Goal: Task Accomplishment & Management: Manage account settings

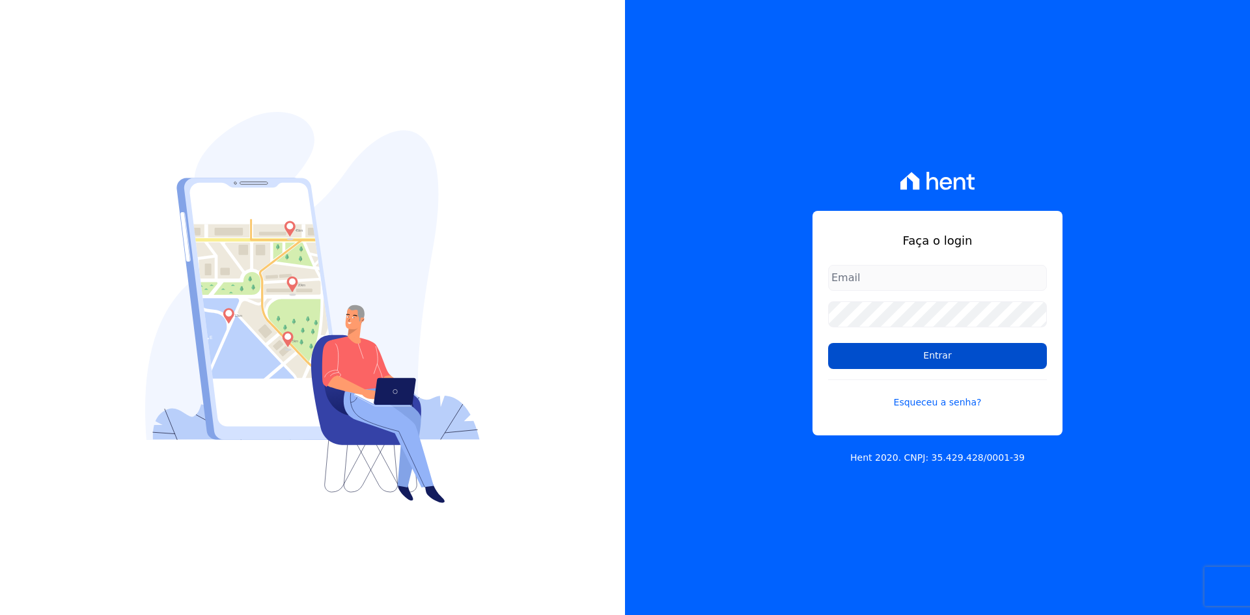
type input "contasareceber@deveck.com.br"
click at [940, 361] on input "Entrar" at bounding box center [937, 356] width 219 height 26
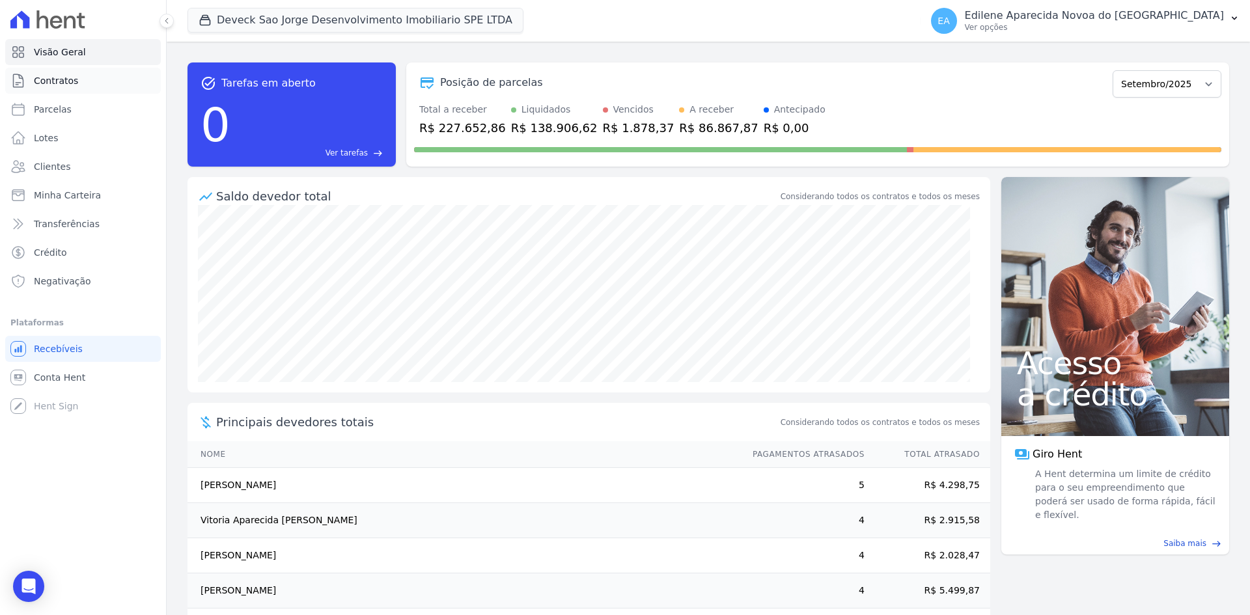
click at [66, 81] on span "Contratos" at bounding box center [56, 80] width 44 height 13
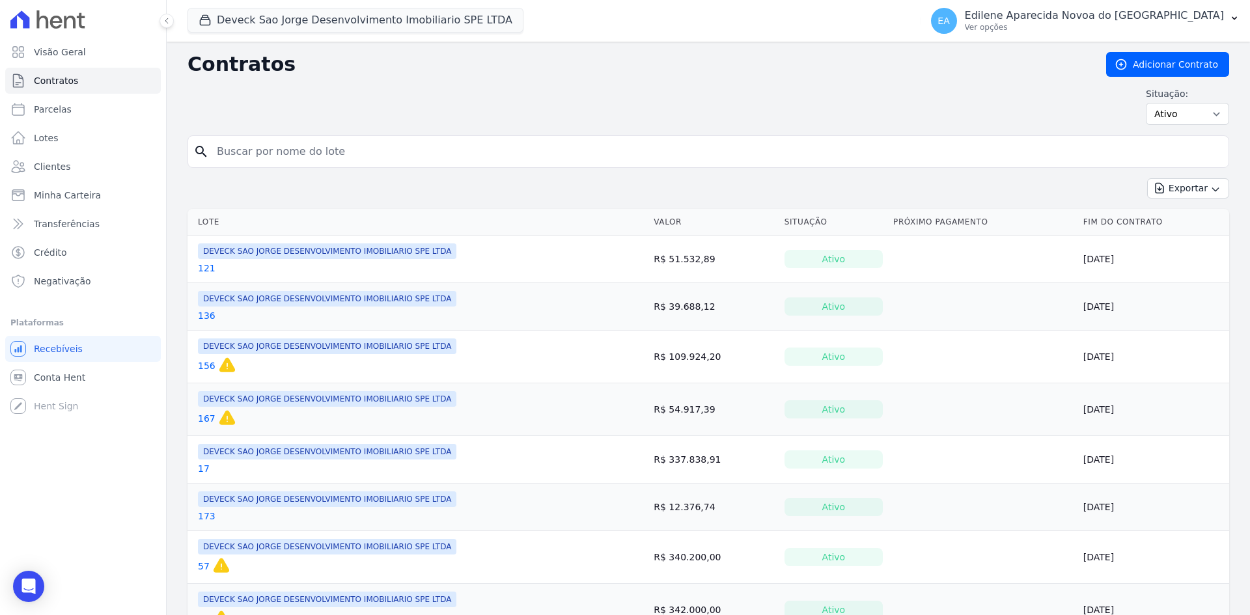
click at [294, 150] on input "search" at bounding box center [716, 152] width 1015 height 26
type input "85"
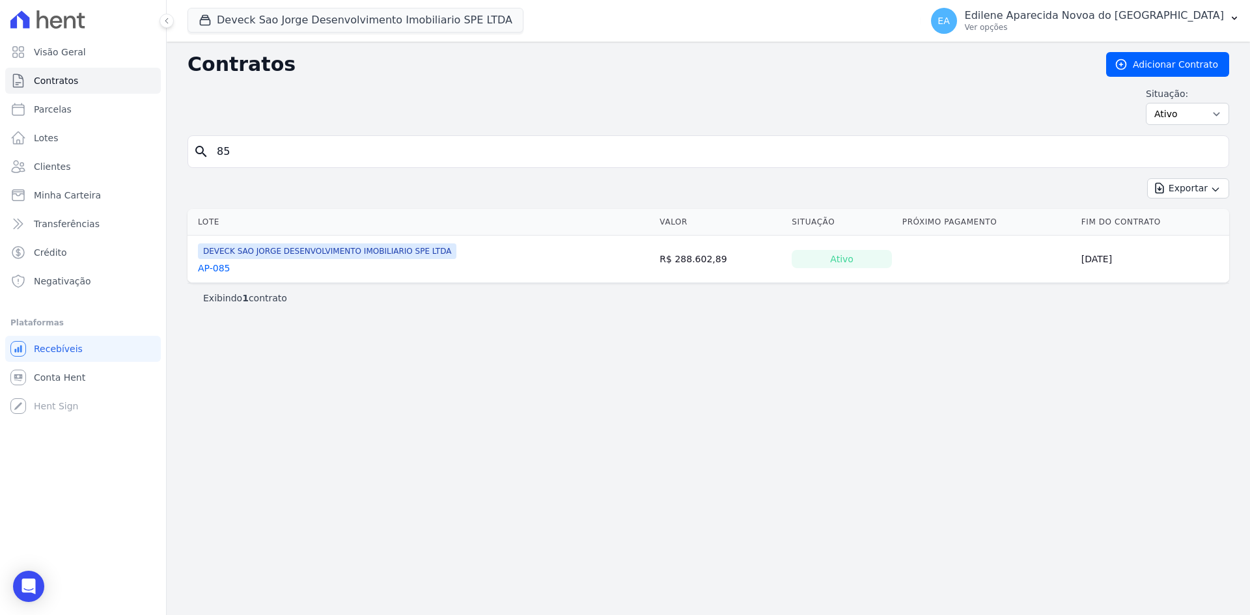
click at [222, 268] on link "AP-085" at bounding box center [214, 268] width 33 height 13
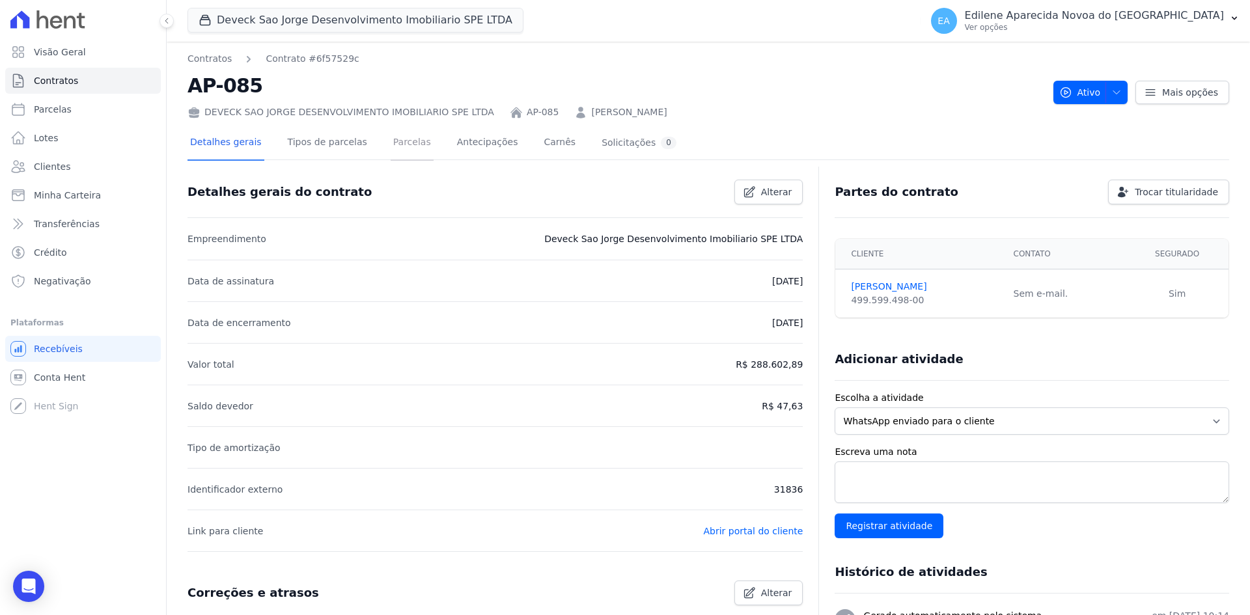
click at [391, 144] on link "Parcelas" at bounding box center [412, 143] width 43 height 35
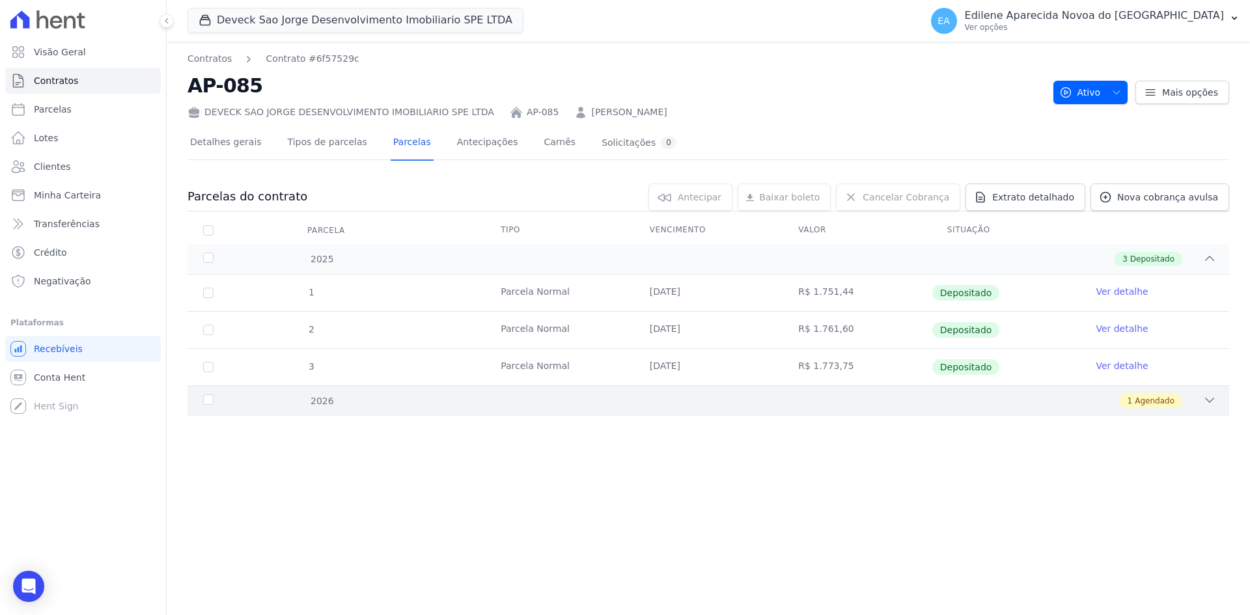
drag, startPoint x: 201, startPoint y: 398, endPoint x: 206, endPoint y: 406, distance: 9.9
click at [201, 399] on div "2026" at bounding box center [248, 402] width 94 height 14
click at [234, 146] on link "Detalhes gerais" at bounding box center [226, 143] width 77 height 35
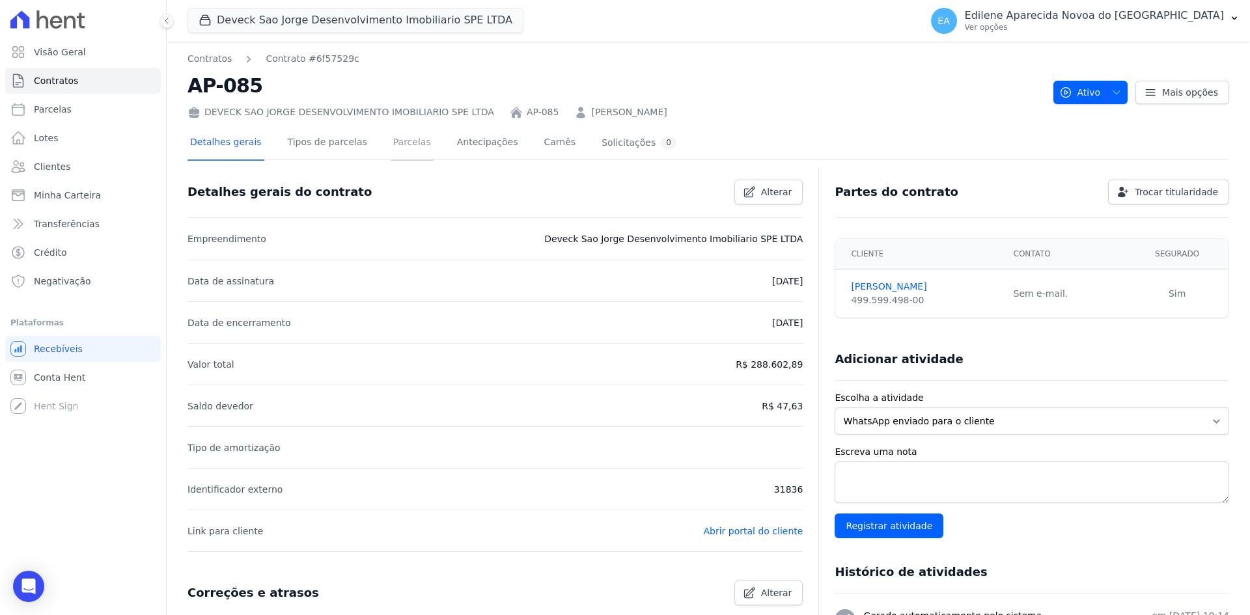
click at [395, 144] on link "Parcelas" at bounding box center [412, 143] width 43 height 35
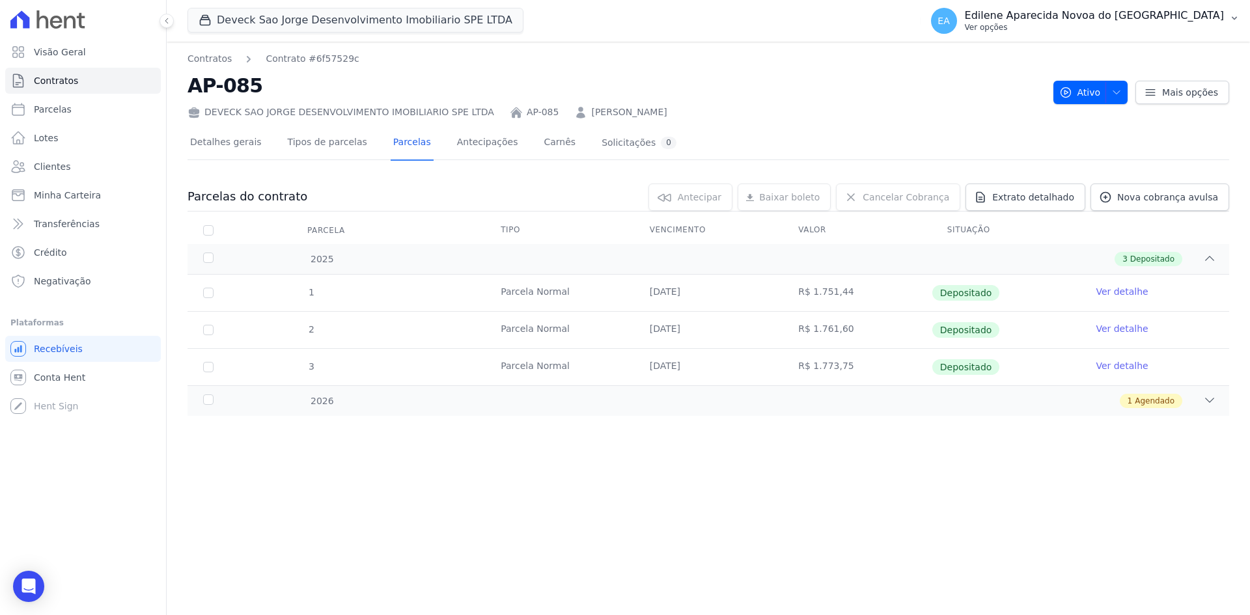
click at [1052, 26] on p "Ver opções" at bounding box center [1094, 27] width 259 height 10
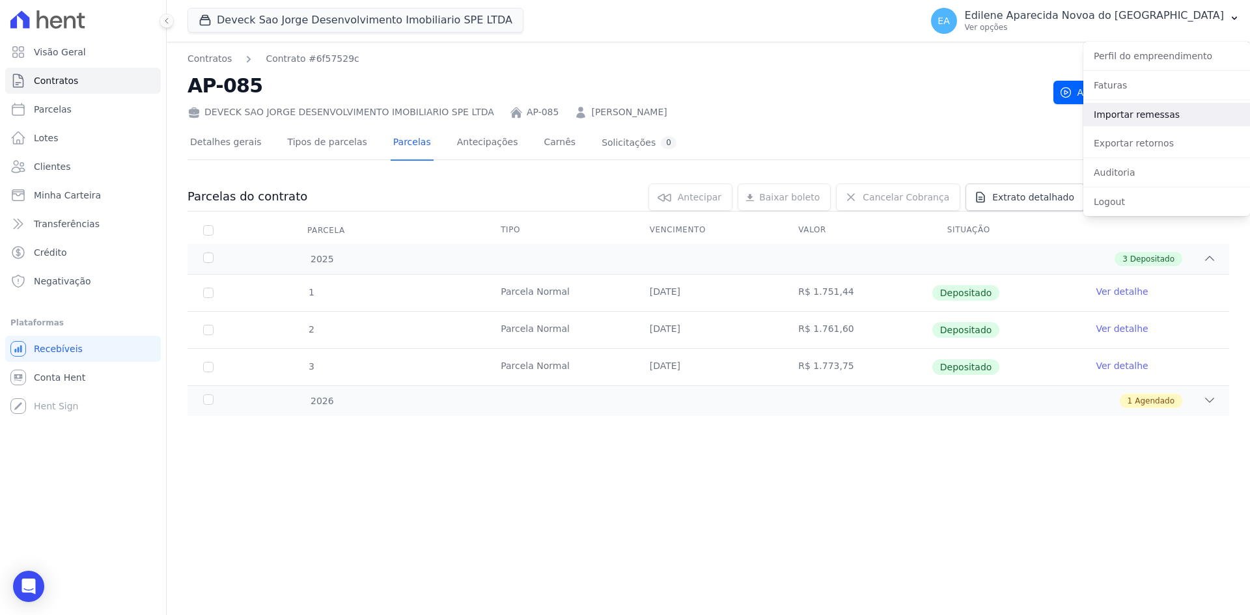
click at [1124, 117] on link "Importar remessas" at bounding box center [1167, 114] width 167 height 23
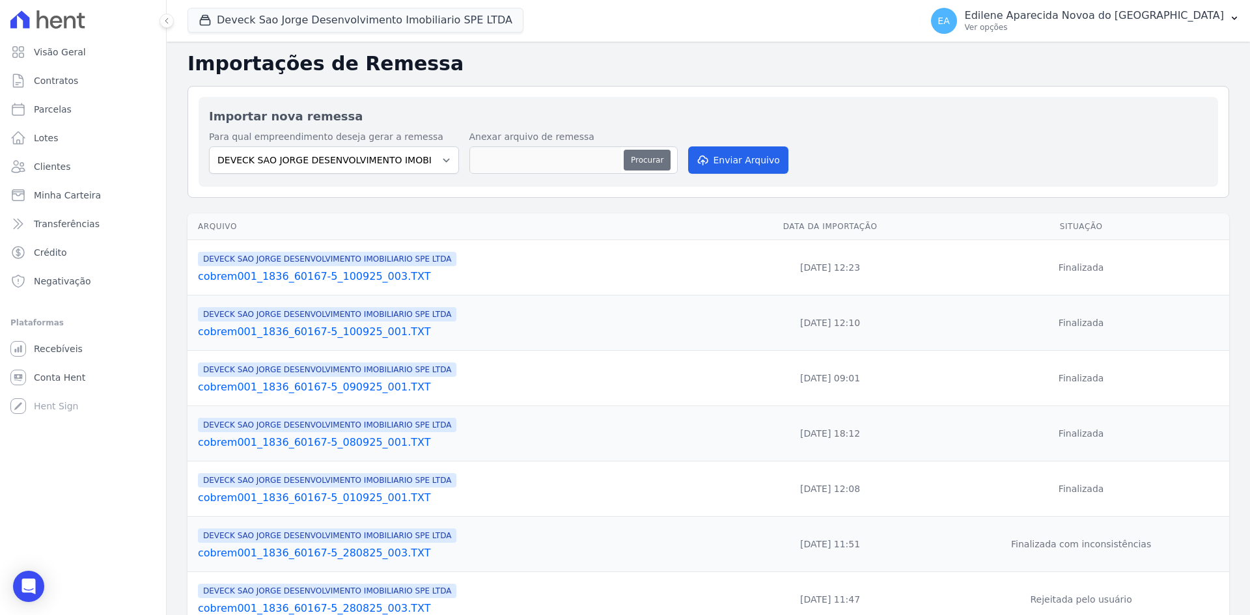
click at [651, 157] on button "Procurar" at bounding box center [647, 160] width 47 height 21
type input "cobrem001_1836_60167-5_150925_001.TXT"
click at [747, 154] on button "Enviar Arquivo" at bounding box center [738, 160] width 100 height 27
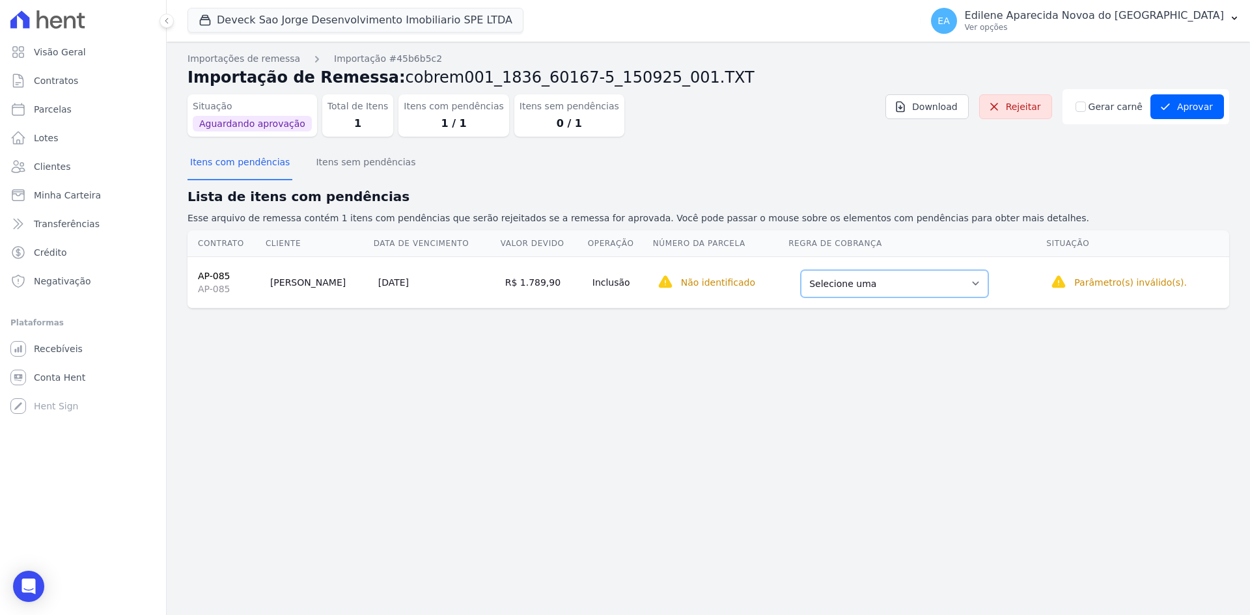
click at [946, 282] on select "Selecione uma Nova Parcela [GEOGRAPHIC_DATA] Avulsa Existente Parcela Normal (1…" at bounding box center [895, 283] width 188 height 27
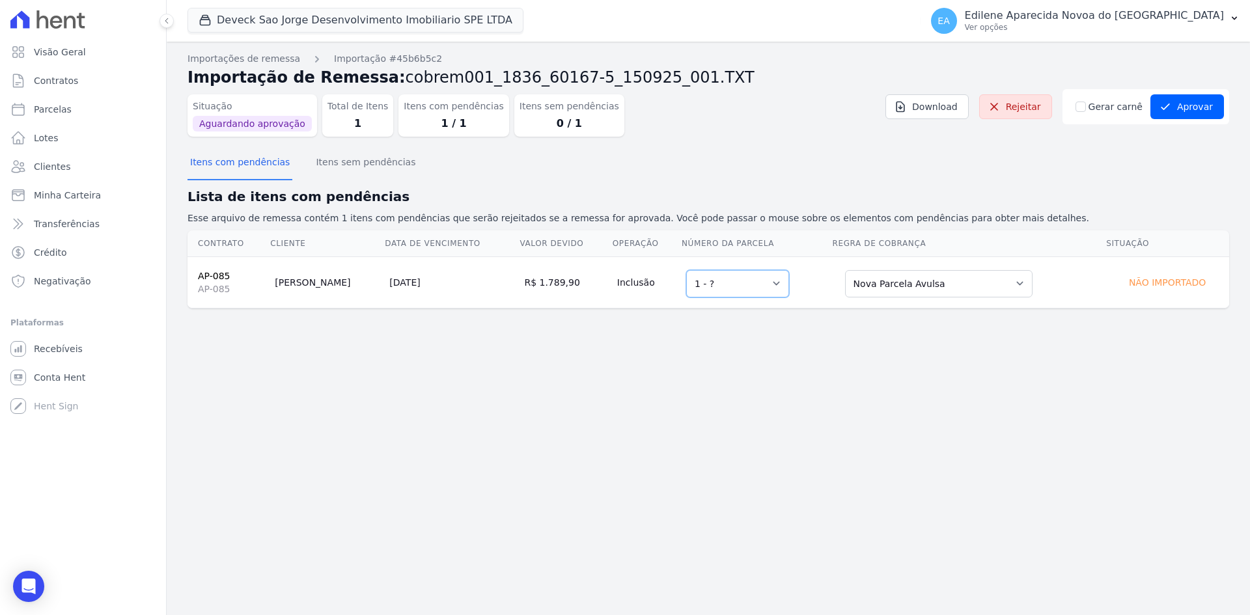
click at [748, 285] on select "Selecione uma 1 - ?" at bounding box center [737, 283] width 103 height 27
click at [686, 270] on select "Selecione uma 1 - ?" at bounding box center [737, 283] width 103 height 27
click at [1198, 106] on button "Aprovar" at bounding box center [1188, 106] width 74 height 25
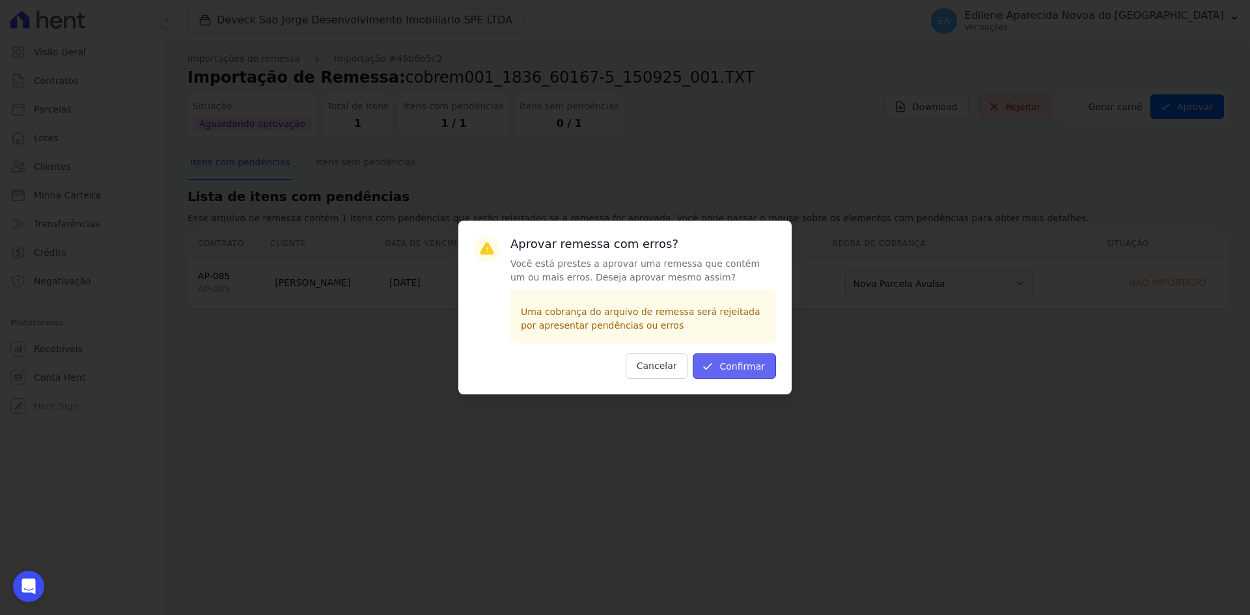
click at [738, 366] on button "Confirmar" at bounding box center [734, 366] width 83 height 25
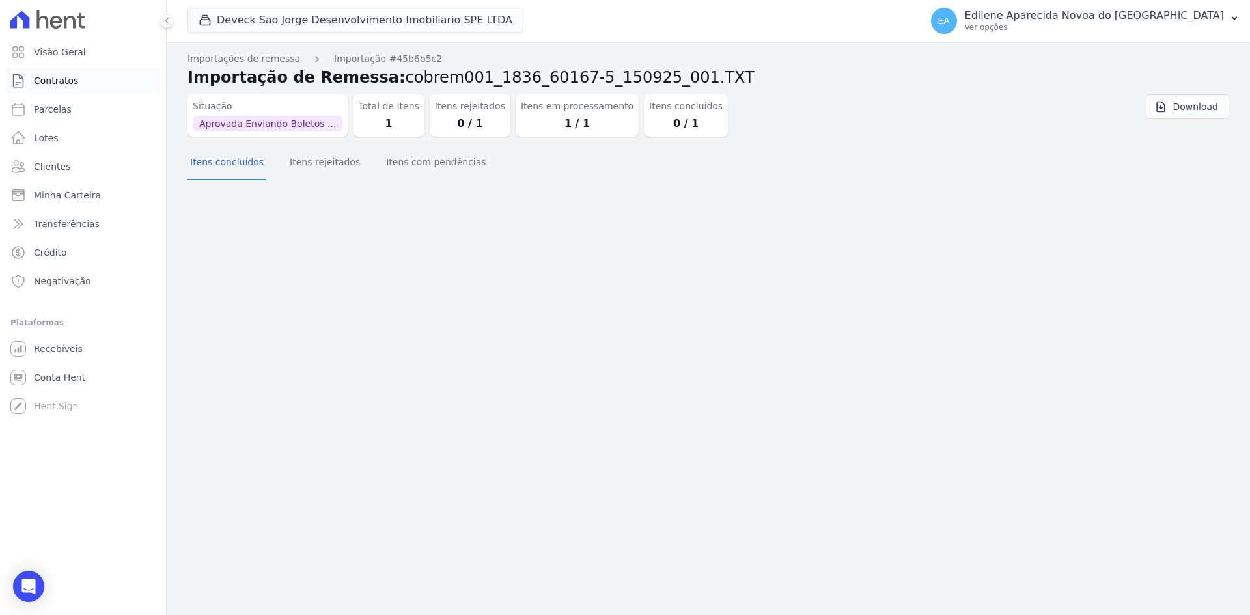
click at [59, 80] on span "Contratos" at bounding box center [56, 80] width 44 height 13
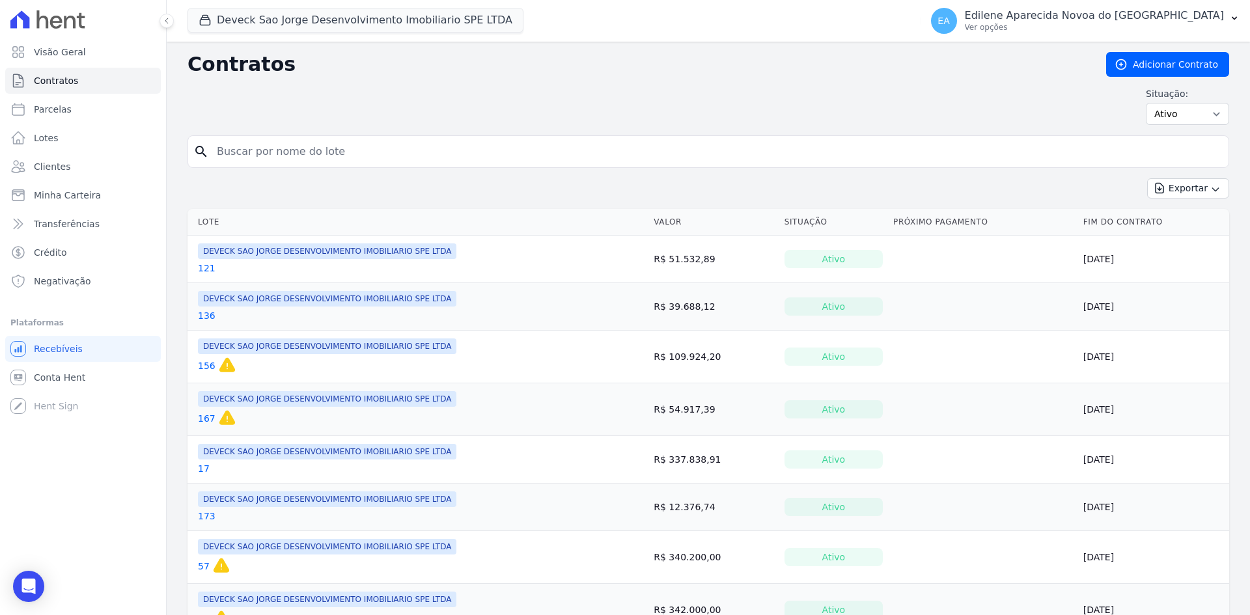
click at [305, 154] on input "search" at bounding box center [716, 152] width 1015 height 26
type input "85"
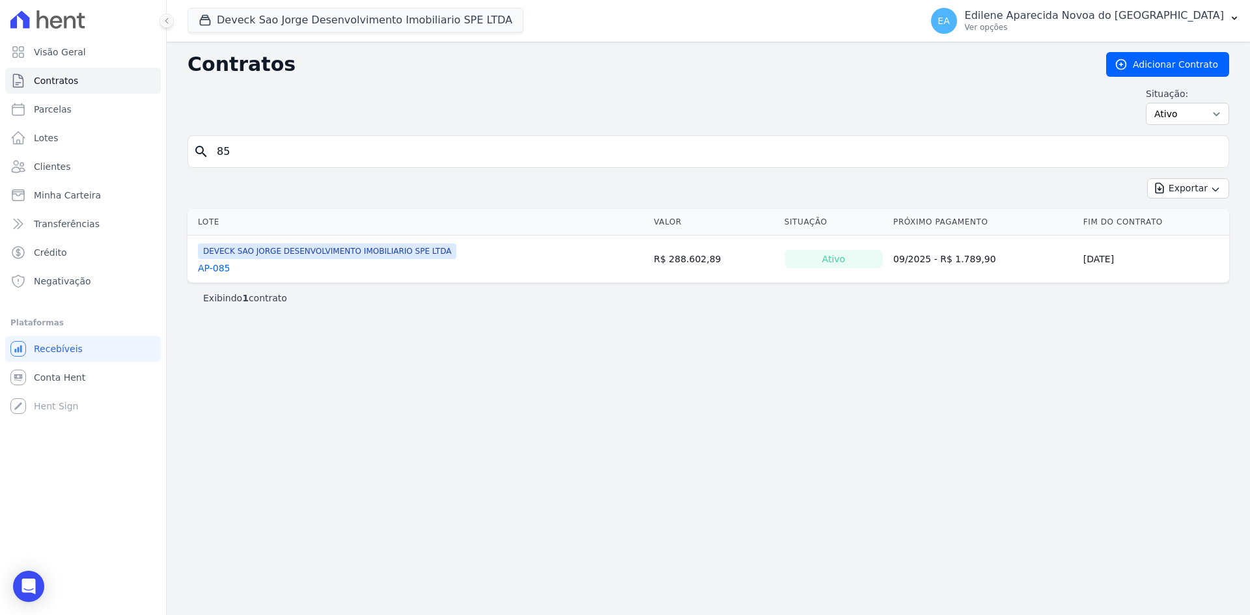
click at [221, 268] on link "AP-085" at bounding box center [214, 268] width 33 height 13
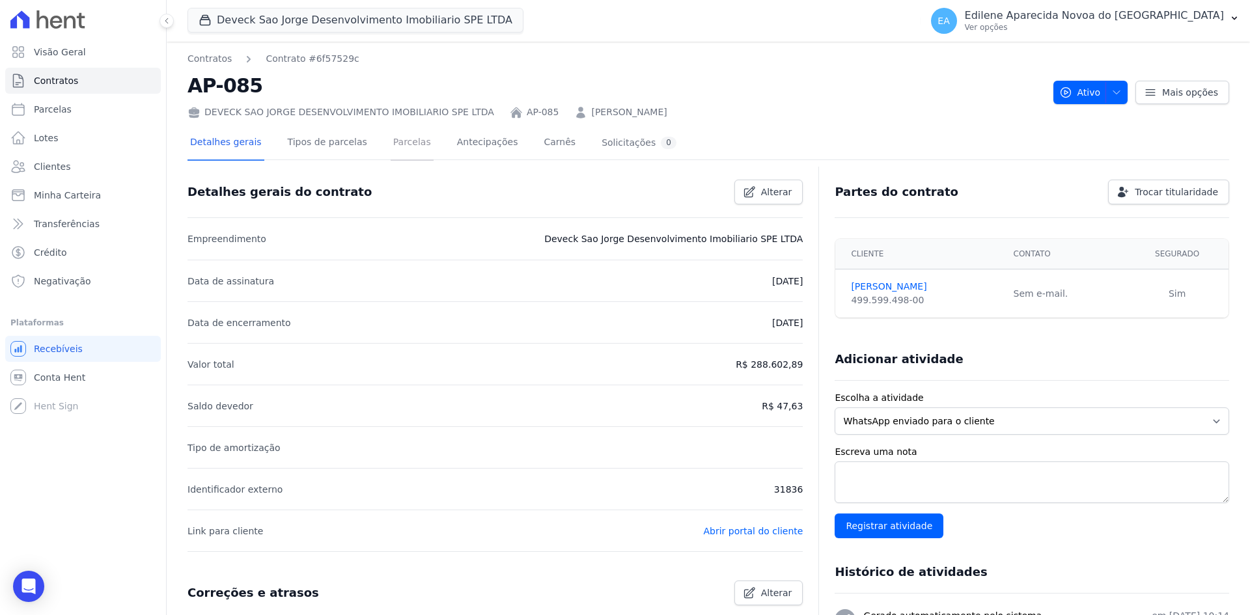
click at [397, 138] on link "Parcelas" at bounding box center [412, 143] width 43 height 35
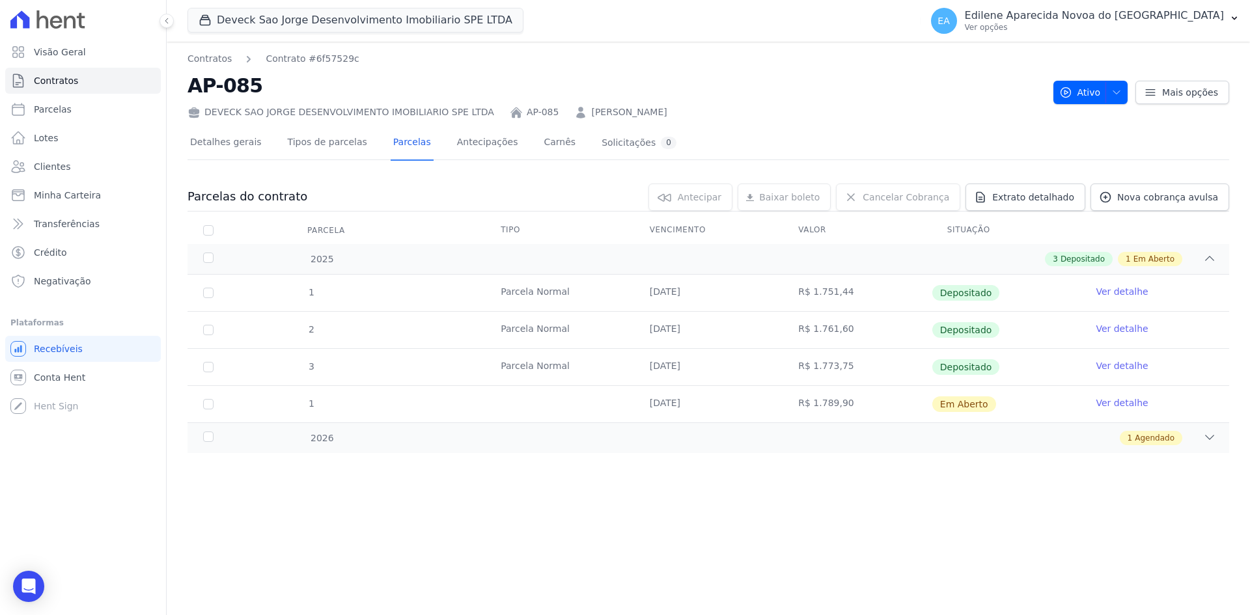
click at [1124, 402] on link "Ver detalhe" at bounding box center [1122, 403] width 52 height 13
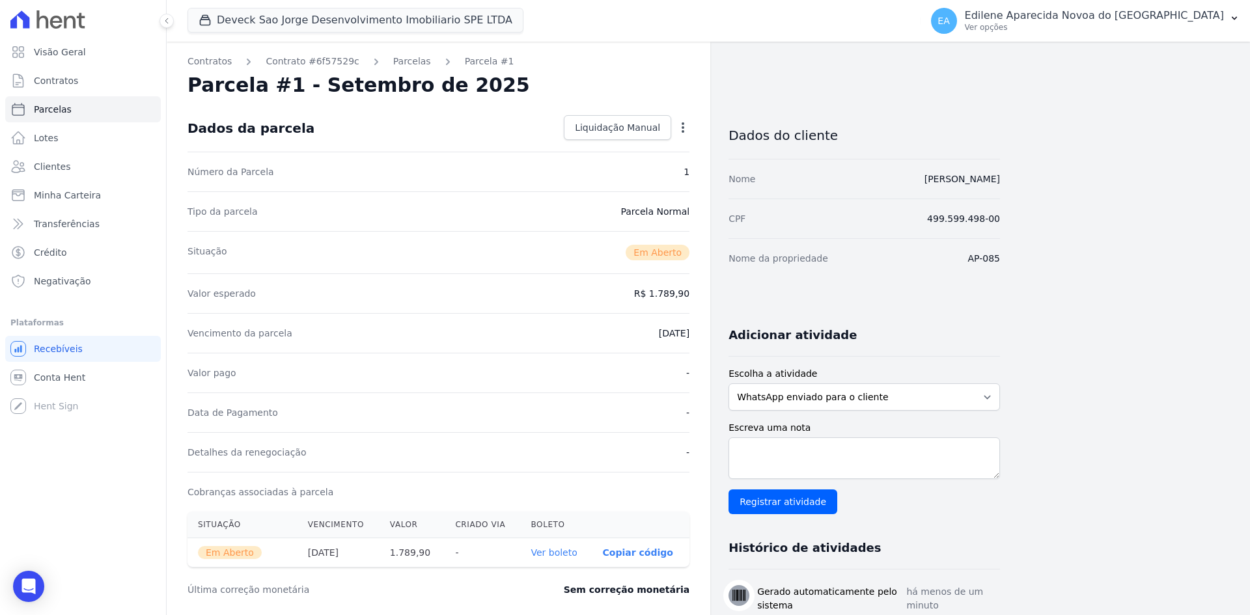
click at [553, 553] on link "Ver boleto" at bounding box center [554, 553] width 46 height 10
